Goal: Transaction & Acquisition: Download file/media

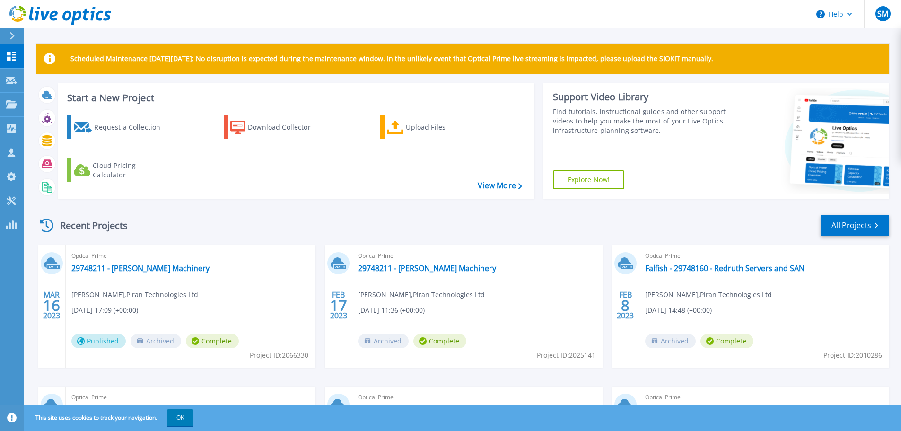
click at [639, 87] on div "Support Video Library Find tutorials, instructional guides and other support vi…" at bounding box center [636, 140] width 186 height 115
click at [286, 129] on div "Download Collector" at bounding box center [286, 127] width 76 height 19
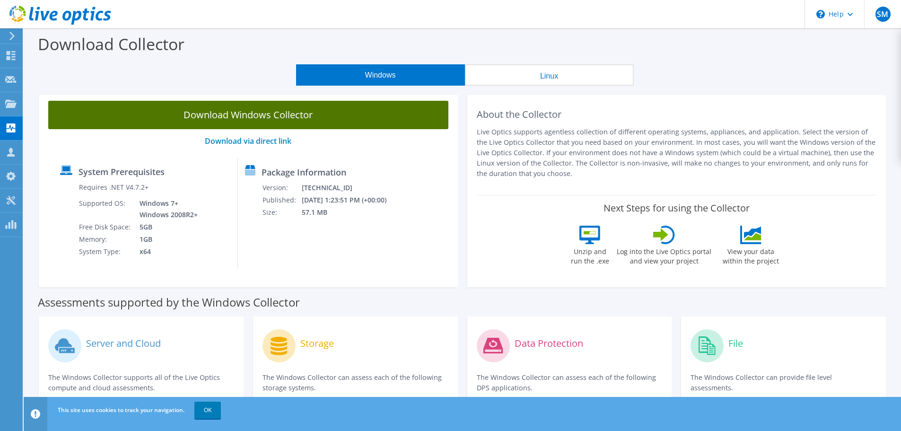
click at [237, 113] on link "Download Windows Collector" at bounding box center [248, 115] width 400 height 28
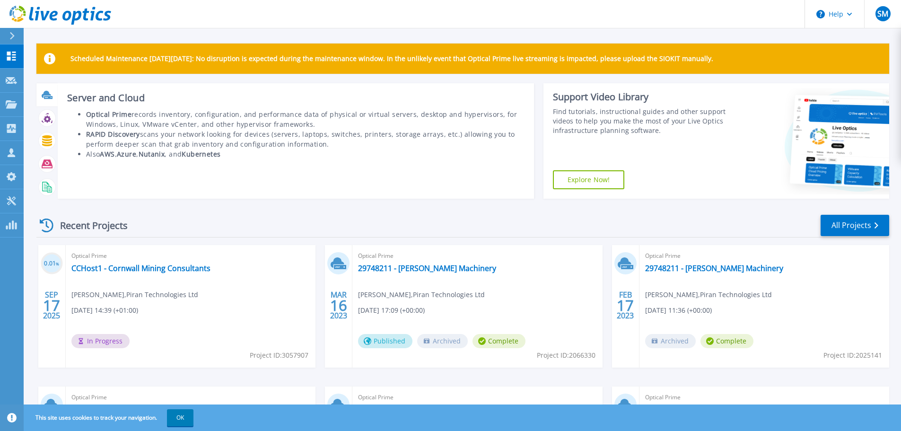
scroll to position [47, 0]
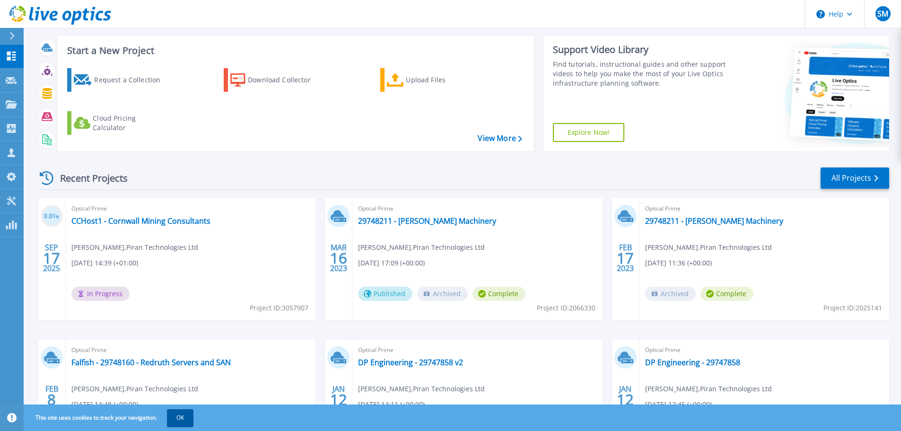
click at [192, 414] on button "OK" at bounding box center [180, 417] width 26 height 17
